Goal: Information Seeking & Learning: Learn about a topic

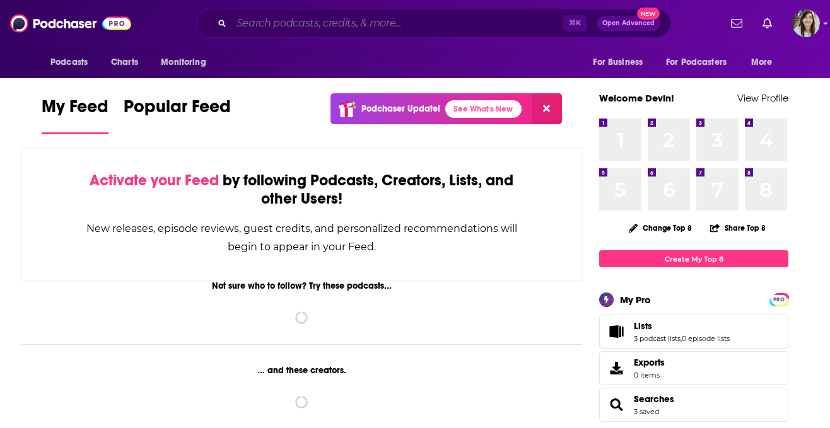
click at [383, 23] on input "Search podcasts, credits, & more..." at bounding box center [398, 23] width 332 height 20
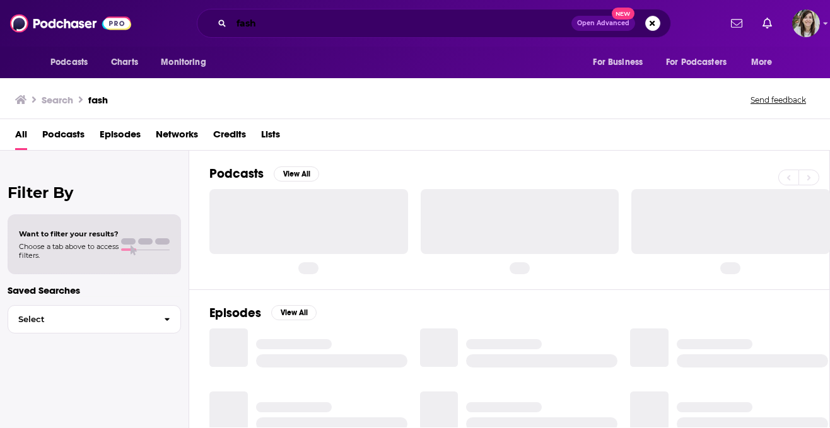
click at [366, 21] on input "fash" at bounding box center [402, 23] width 340 height 20
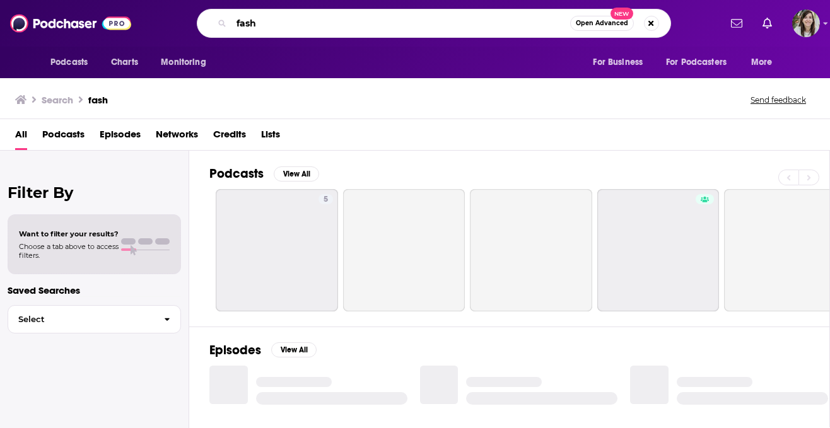
click at [366, 21] on input "fash" at bounding box center [401, 23] width 339 height 20
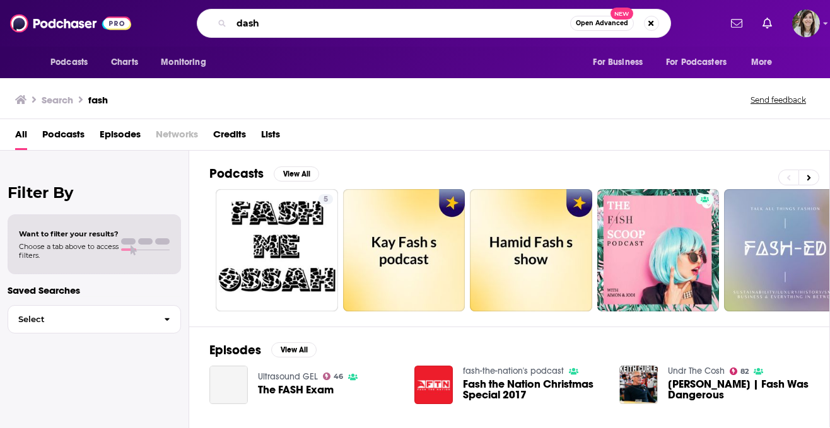
type input "dash"
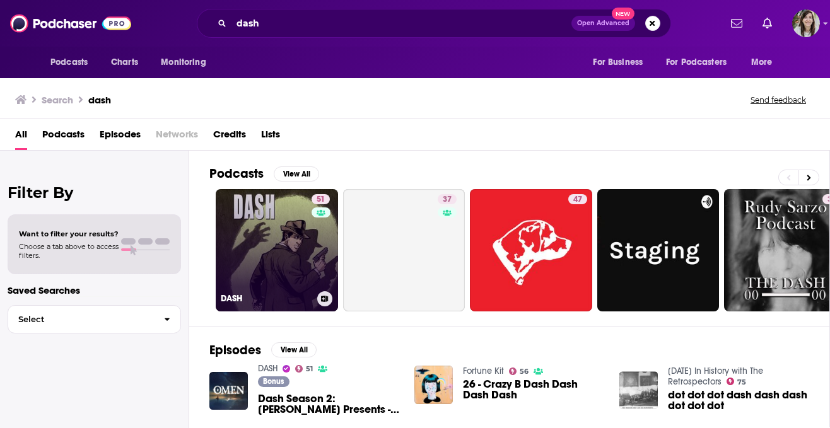
click at [295, 234] on link "51 DASH" at bounding box center [277, 250] width 122 height 122
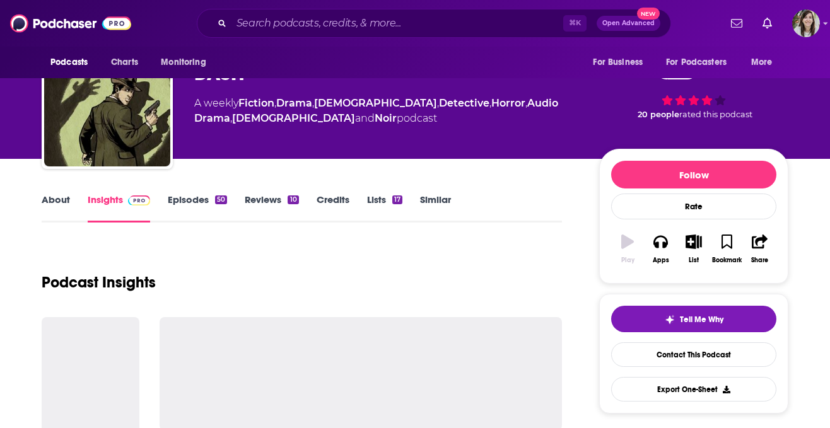
scroll to position [95, 0]
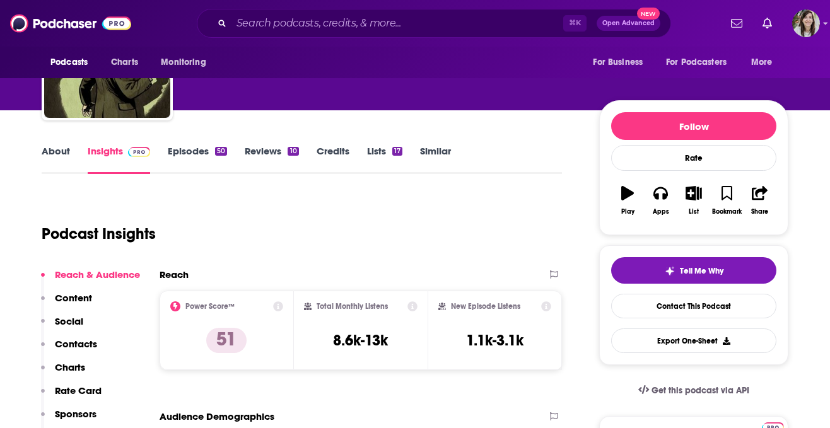
click at [191, 153] on link "Episodes 50" at bounding box center [197, 159] width 59 height 29
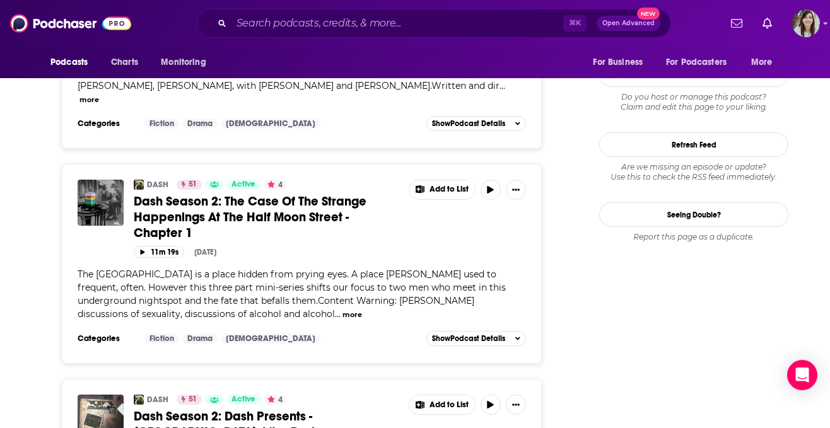
scroll to position [1483, 0]
